Goal: Information Seeking & Learning: Learn about a topic

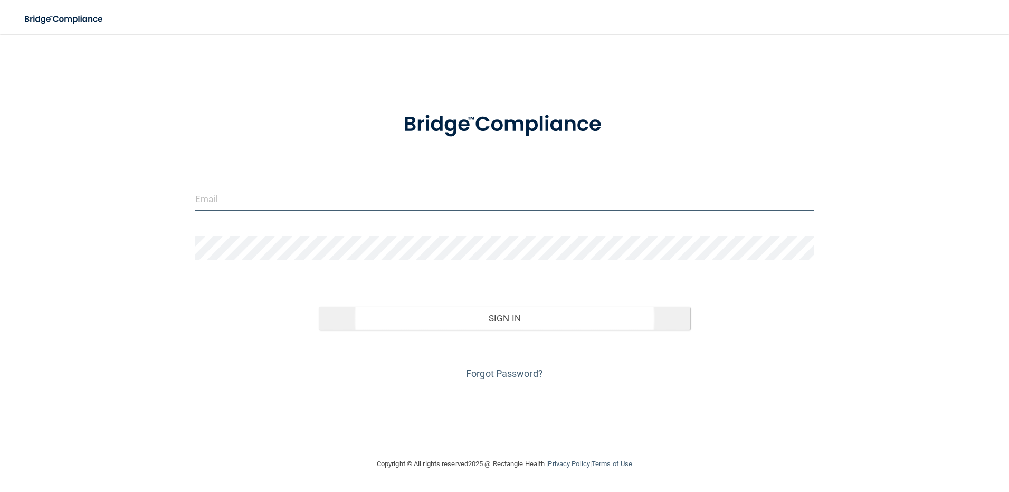
type input "[EMAIL_ADDRESS][DOMAIN_NAME]"
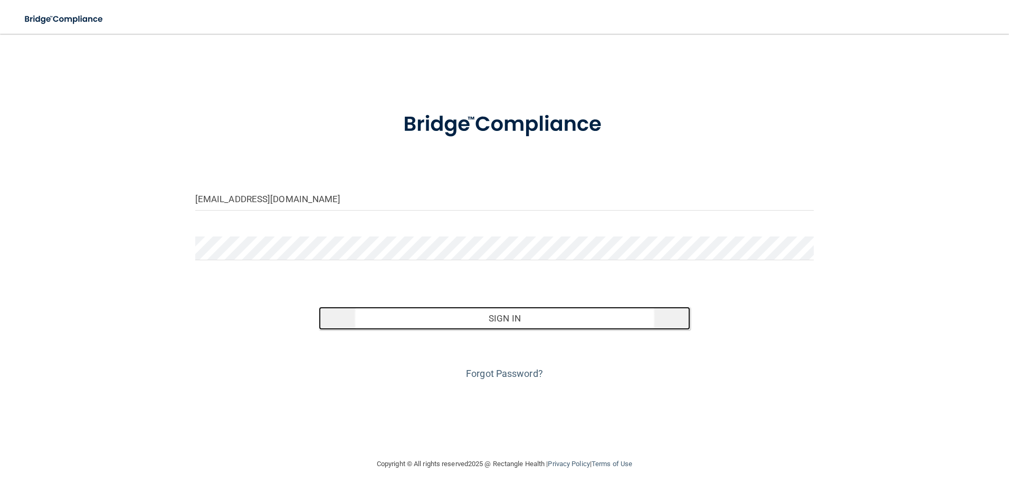
click at [479, 322] on button "Sign In" at bounding box center [504, 317] width 371 height 23
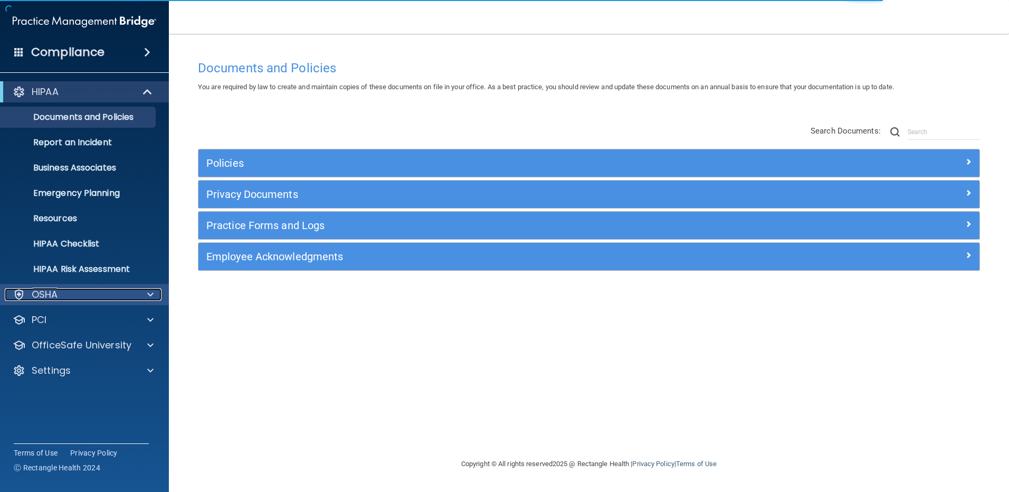
click at [78, 293] on div "OSHA" at bounding box center [70, 294] width 131 height 13
click at [73, 294] on div "OSHA" at bounding box center [70, 294] width 131 height 13
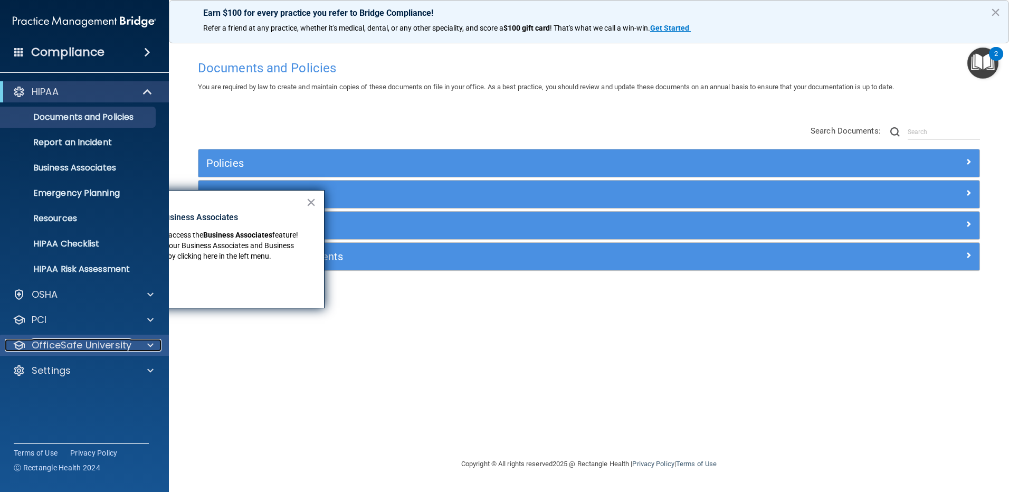
click at [62, 343] on p "OfficeSafe University" at bounding box center [82, 345] width 100 height 13
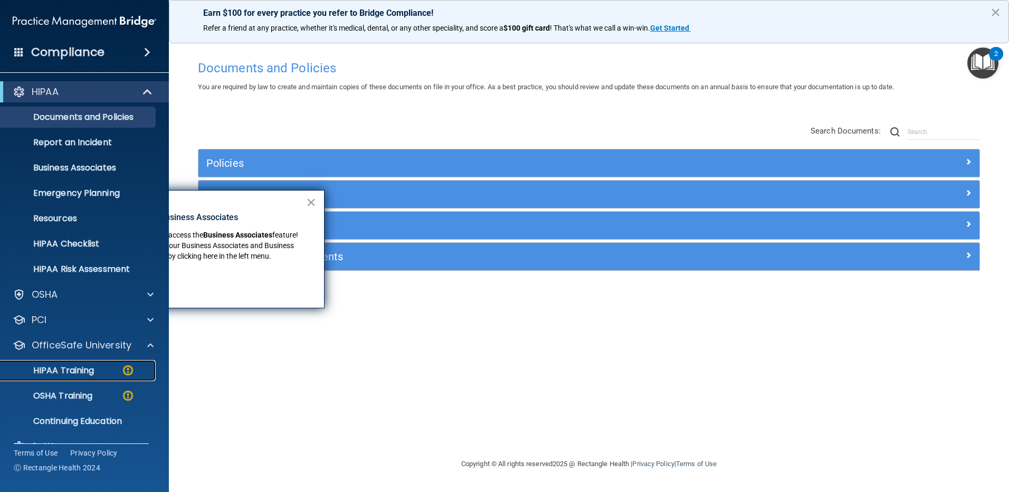
click at [70, 375] on p "HIPAA Training" at bounding box center [50, 370] width 87 height 11
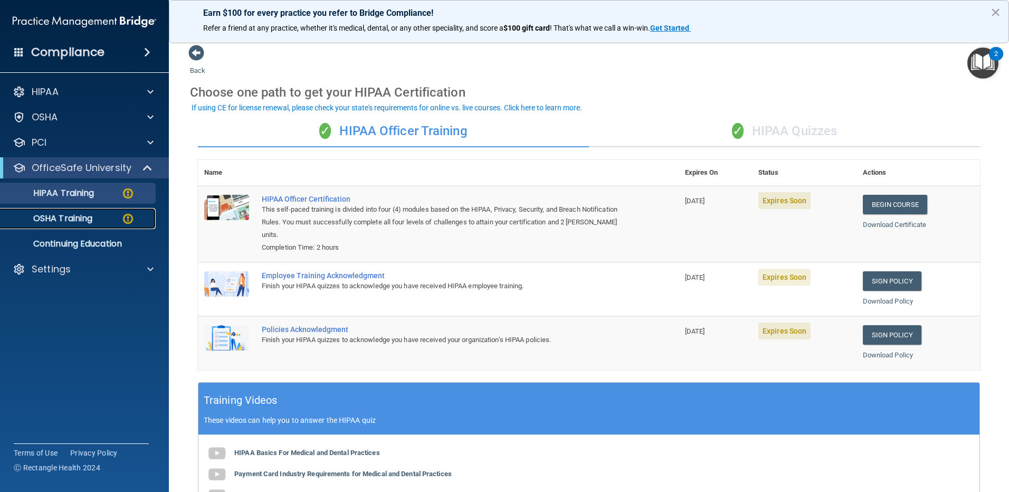
click at [109, 217] on div "OSHA Training" at bounding box center [79, 218] width 144 height 11
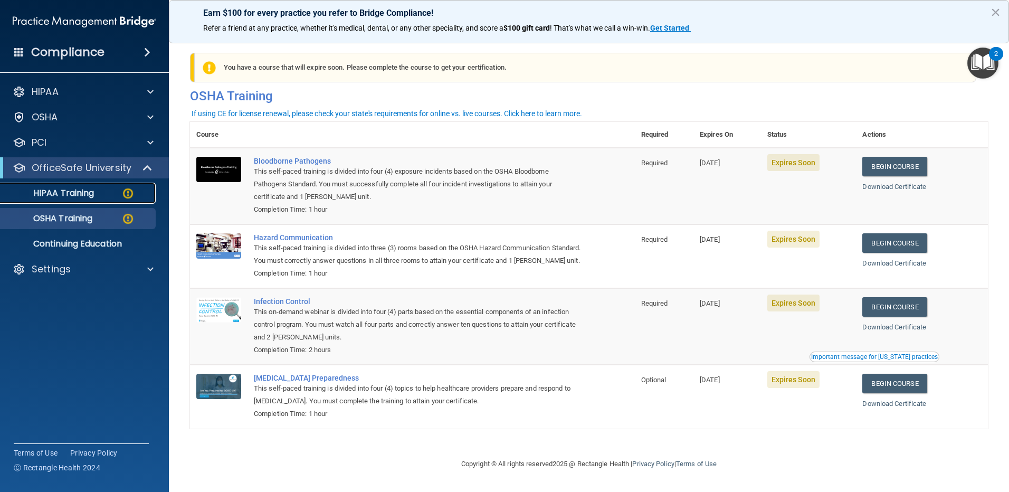
click at [100, 194] on div "HIPAA Training" at bounding box center [79, 193] width 144 height 11
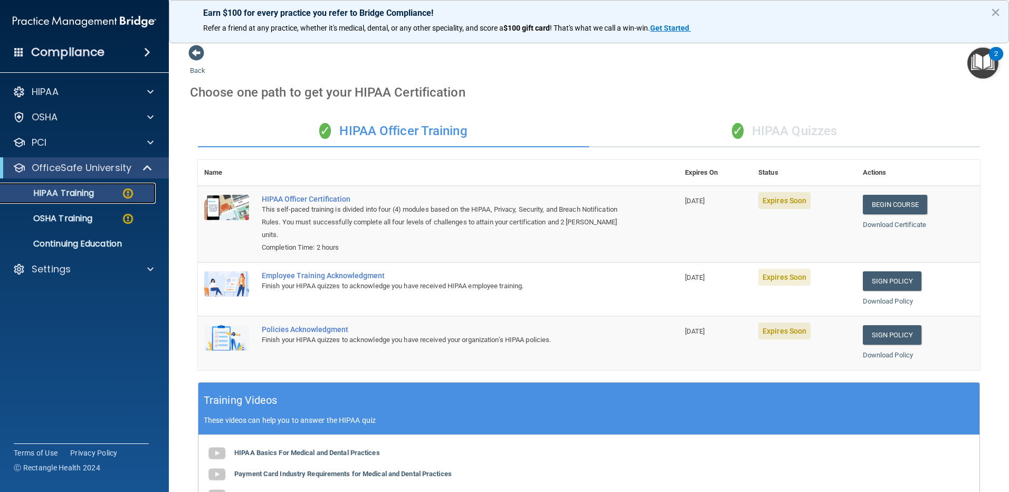
scroll to position [218, 0]
